Goal: Communication & Community: Answer question/provide support

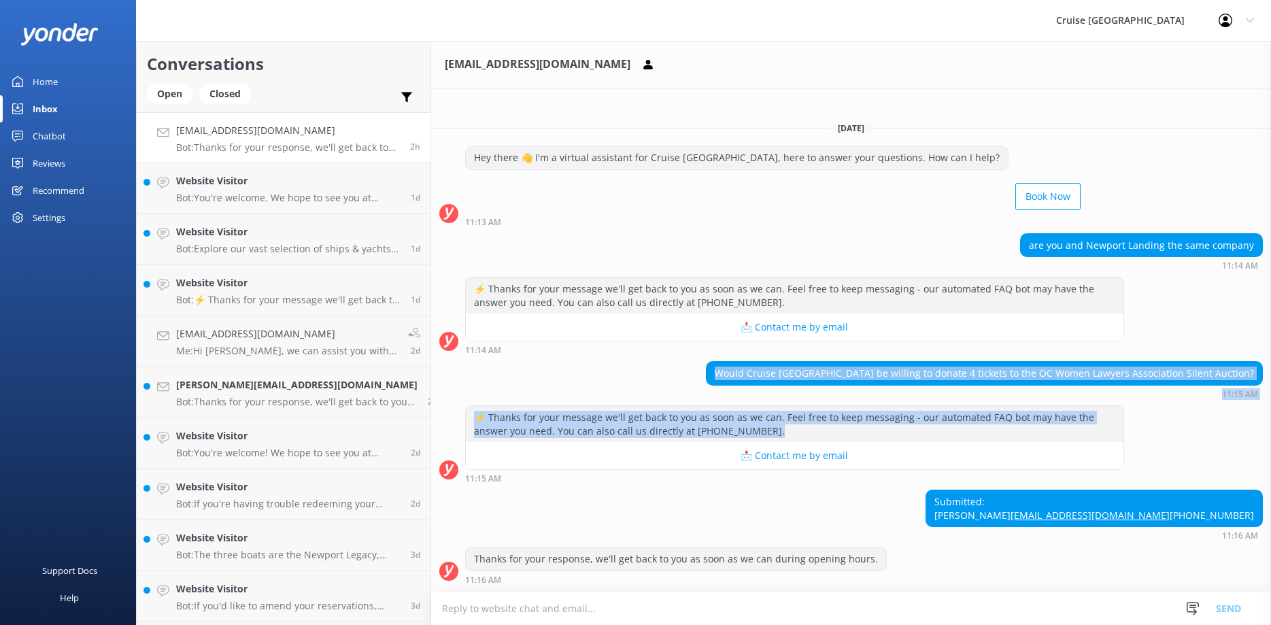
drag, startPoint x: 1218, startPoint y: 523, endPoint x: 848, endPoint y: 330, distance: 417.4
click at [926, 490] on div "Submitted: [PERSON_NAME] [EMAIL_ADDRESS][DOMAIN_NAME] [PHONE_NUMBER]" at bounding box center [1094, 508] width 337 height 37
copy div "Would Cruise [GEOGRAPHIC_DATA] be willing to donate 4 tickets to the OC Women L…"
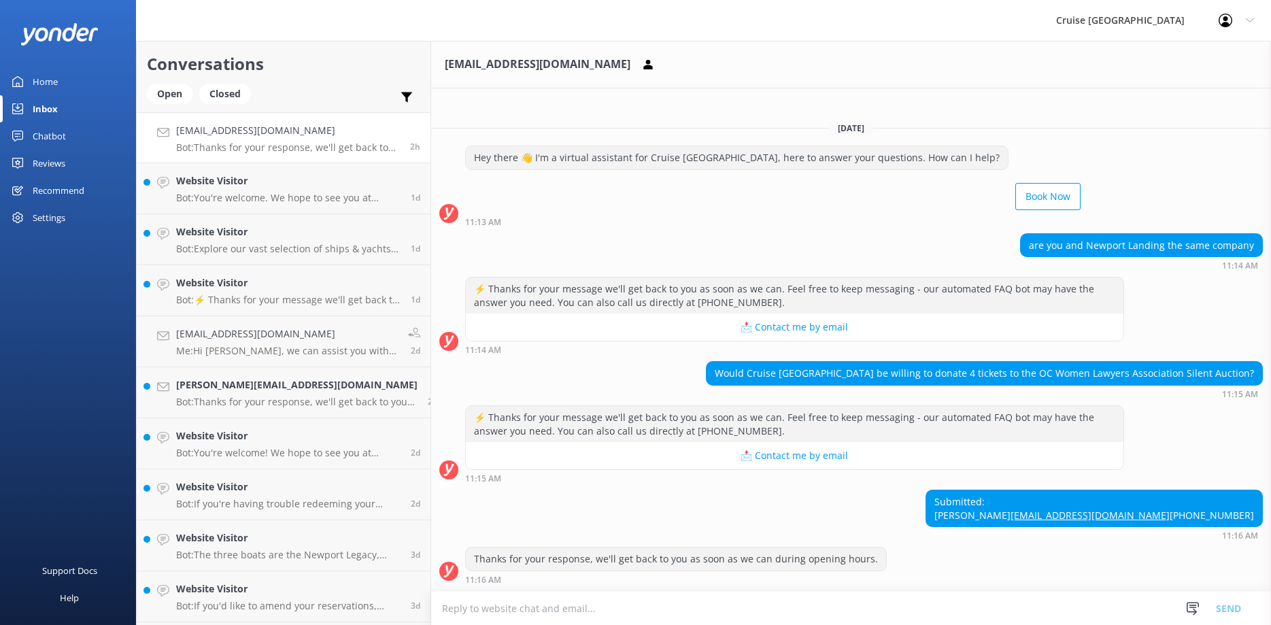
click at [473, 613] on textarea at bounding box center [851, 608] width 840 height 33
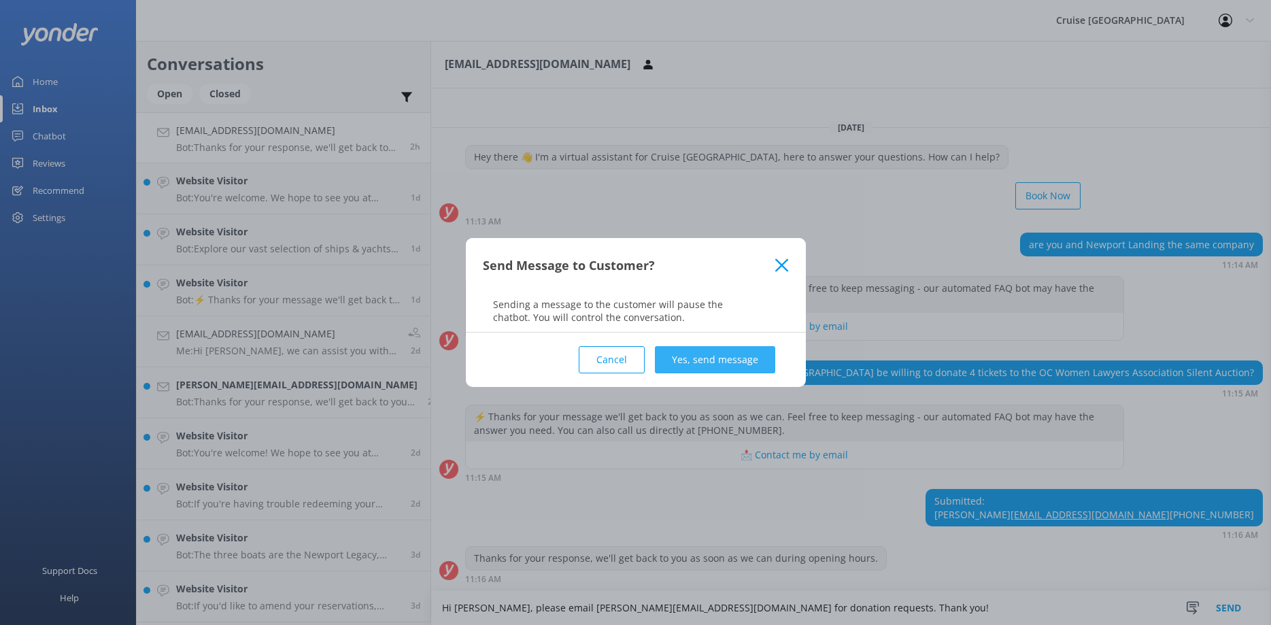
type textarea "Hi [PERSON_NAME], please email [PERSON_NAME][EMAIL_ADDRESS][DOMAIN_NAME] for do…"
click at [742, 370] on button "Yes, send message" at bounding box center [715, 359] width 120 height 27
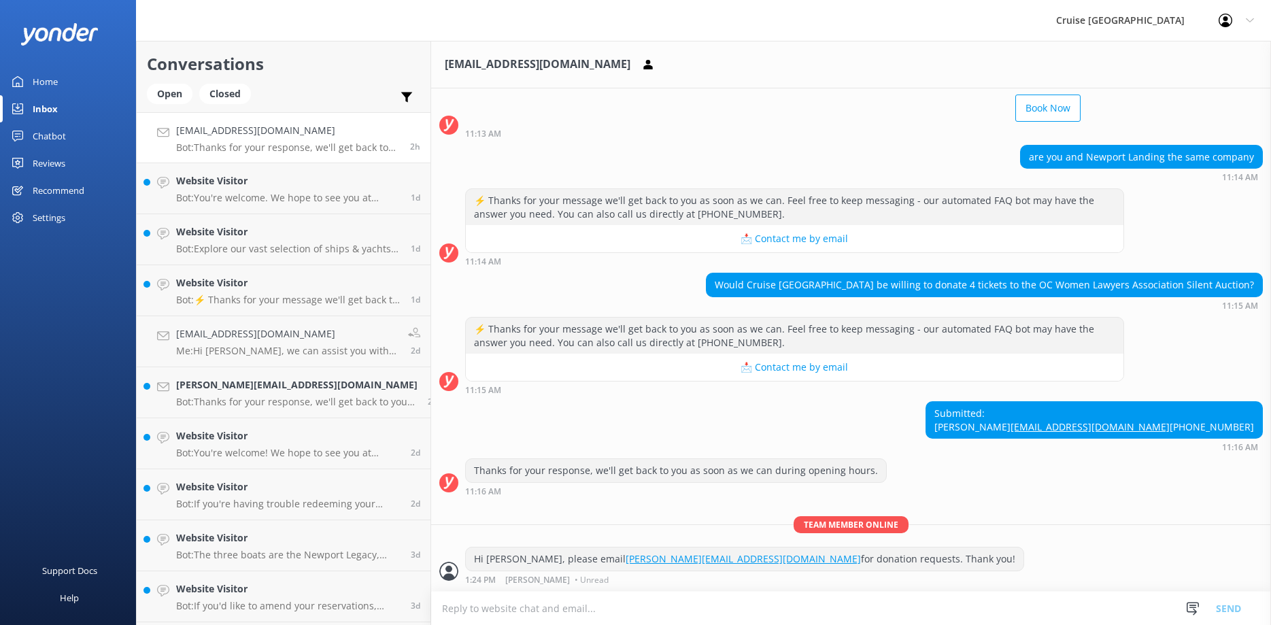
scroll to position [93, 0]
